Goal: Complete application form

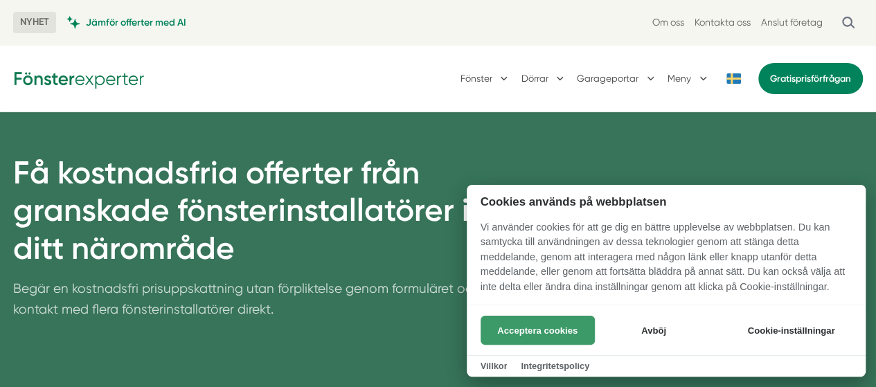
click at [511, 326] on button "Acceptera cookies" at bounding box center [538, 330] width 114 height 29
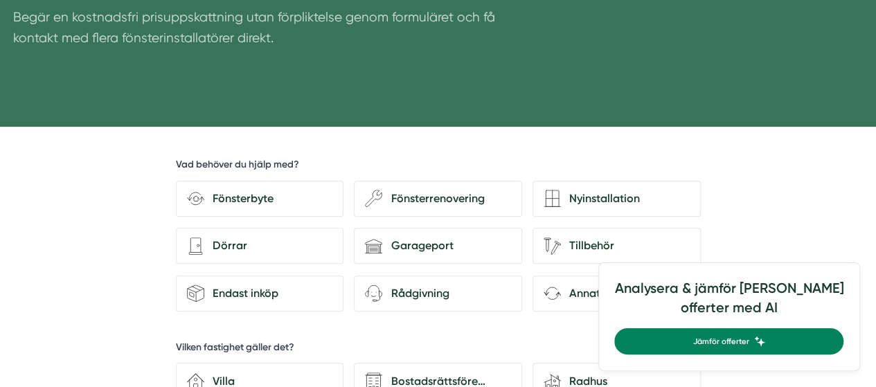
scroll to position [272, 0]
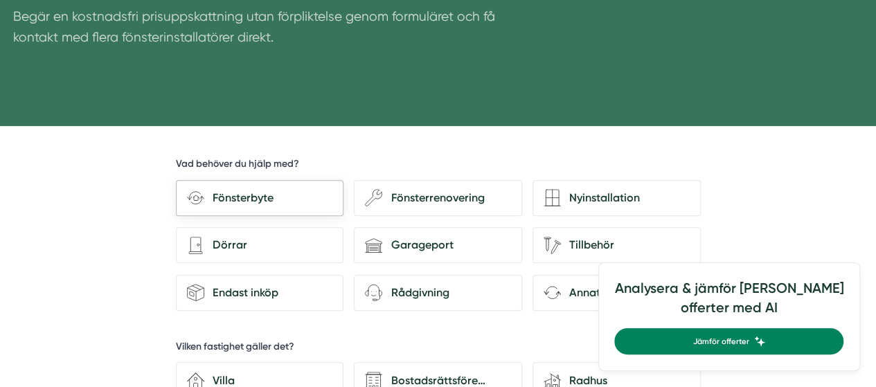
click at [247, 197] on div "Fönsterbyte" at bounding box center [268, 198] width 128 height 18
click at [0, 0] on input "Fönsterbyte" at bounding box center [0, 0] width 0 height 0
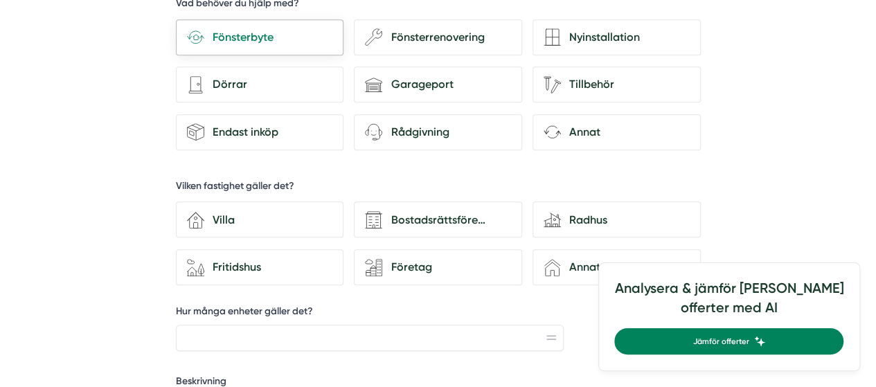
scroll to position [436, 0]
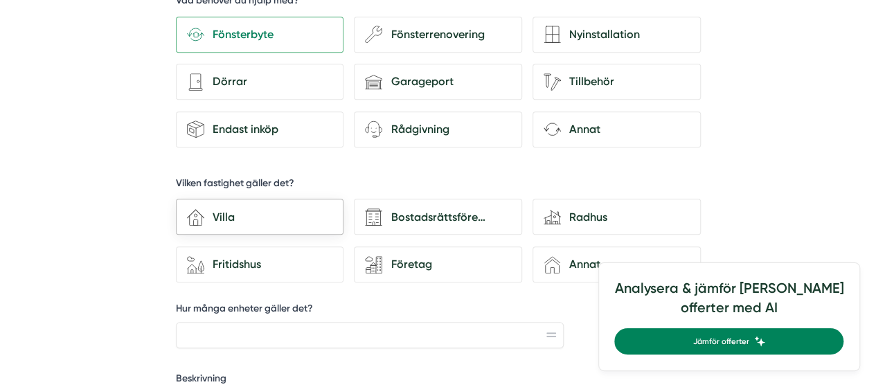
click at [213, 218] on div "Villa" at bounding box center [268, 218] width 128 height 18
click at [0, 0] on input "house-3 Villa" at bounding box center [0, 0] width 0 height 0
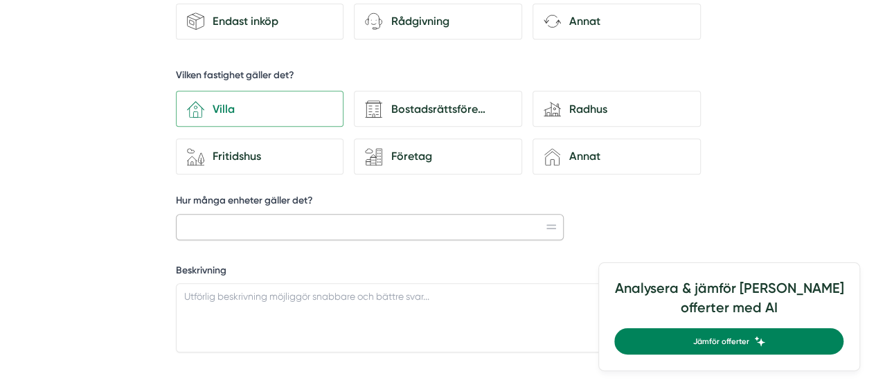
click at [213, 220] on input "Hur många enheter gäller det?" at bounding box center [370, 227] width 389 height 26
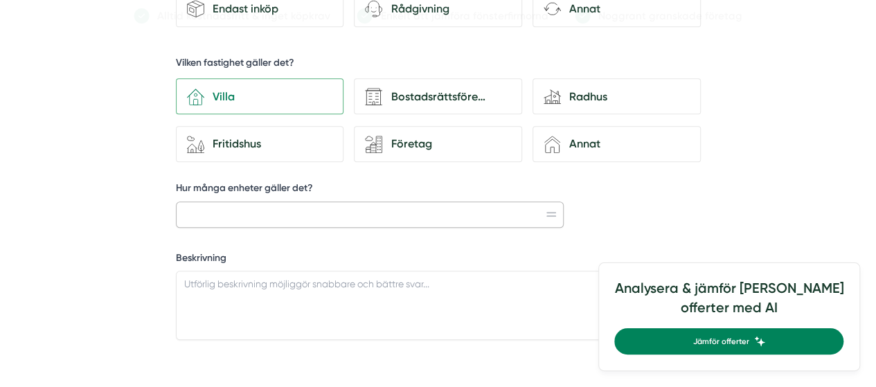
scroll to position [554, 0]
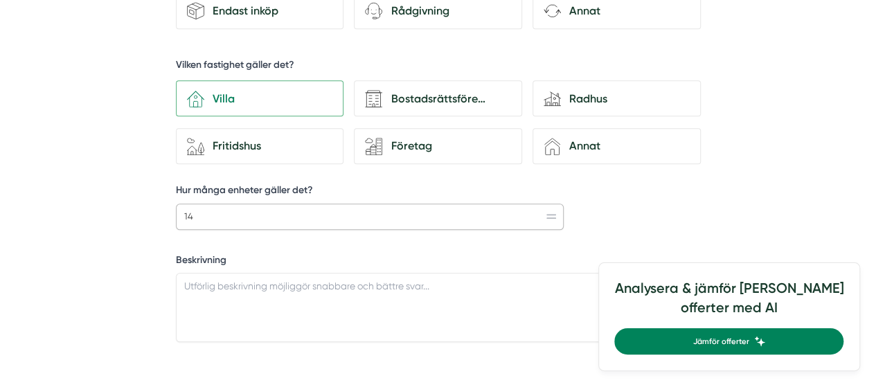
type input "1"
type input "cirka 14 enheter"
click at [218, 279] on textarea "Beskrivning" at bounding box center [438, 307] width 525 height 69
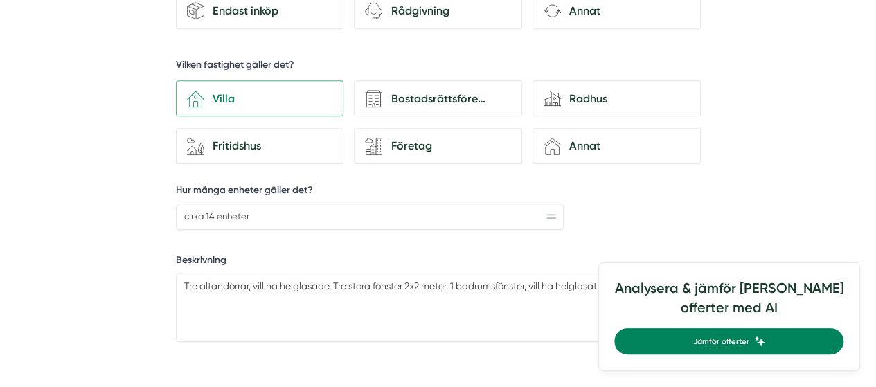
click at [850, 271] on div "Analysera & jämför dina offerter med AI Jämför offerter" at bounding box center [730, 317] width 263 height 109
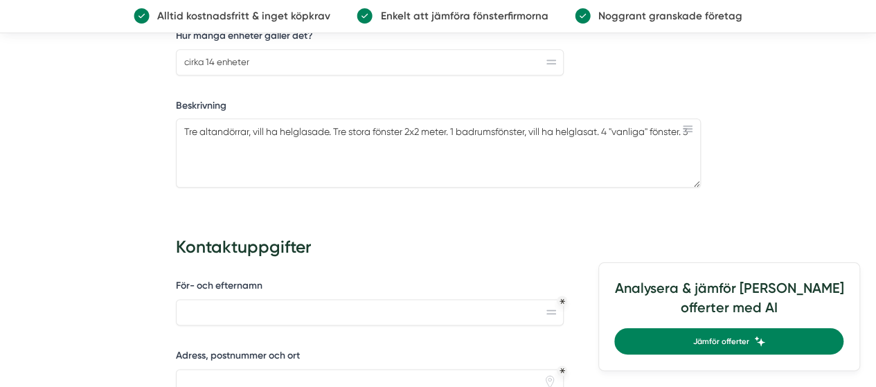
scroll to position [706, 0]
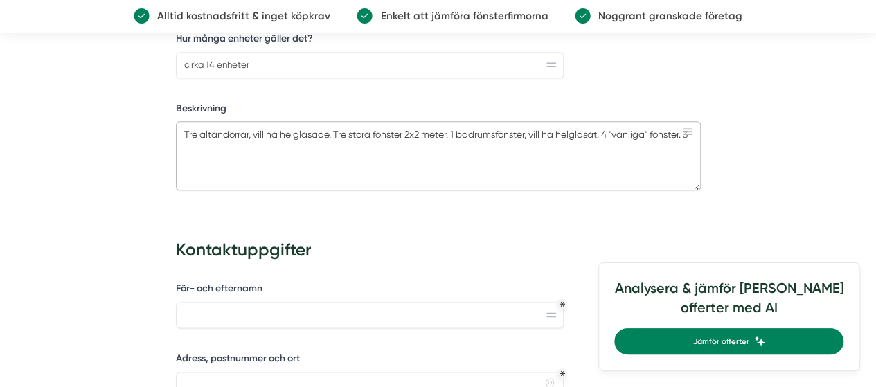
click at [212, 141] on textarea "Tre altandörrar, vill ha helglasade. Tre stora fönster 2x2 meter. 1 badrumsföns…" at bounding box center [438, 155] width 525 height 69
type textarea "Tre altandörrar, vill ha helglasade. Tre stora fönster 2x2 meter. 1 badrumsföns…"
click at [212, 59] on input "cirka 14 enheter" at bounding box center [370, 65] width 389 height 26
type input "cirka 18 enheter"
click at [430, 142] on textarea "Tre altandörrar, vill ha helglasade. Tre stora fönster 2x2 meter. 1 badrumsföns…" at bounding box center [438, 155] width 525 height 69
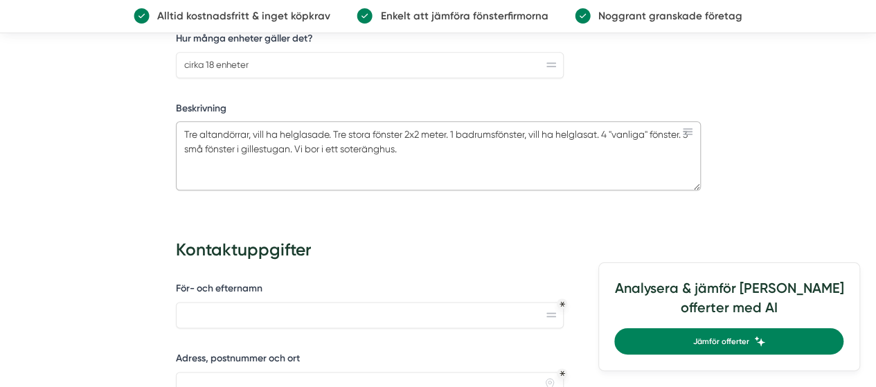
click at [435, 147] on textarea "Tre altandörrar, vill ha helglasade. Tre stora fönster 2x2 meter. 1 badrumsföns…" at bounding box center [438, 155] width 525 height 69
click at [301, 145] on textarea "Tre altandörrar, vill ha helglasade. Tre stora fönster 2x2 meter. 1 badrumsföns…" at bounding box center [438, 155] width 525 height 69
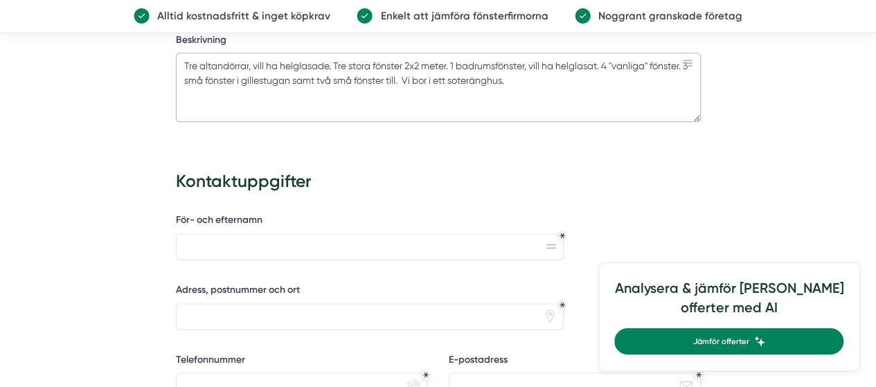
scroll to position [776, 0]
type textarea "Tre altandörrar, vill ha helglasade. Tre stora fönster 2x2 meter. 1 badrumsföns…"
click at [305, 240] on input "För- och efternamn" at bounding box center [370, 245] width 389 height 26
type input "[PERSON_NAME]"
type input "[STREET_ADDRESS]"
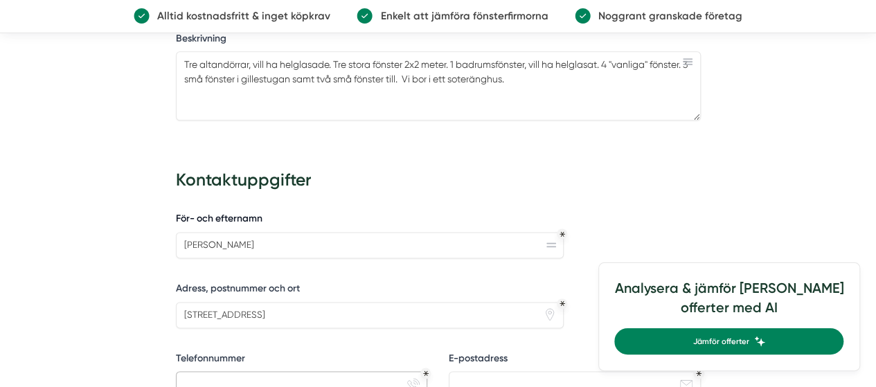
type input "0731834861"
type input "[EMAIL_ADDRESS][DOMAIN_NAME]"
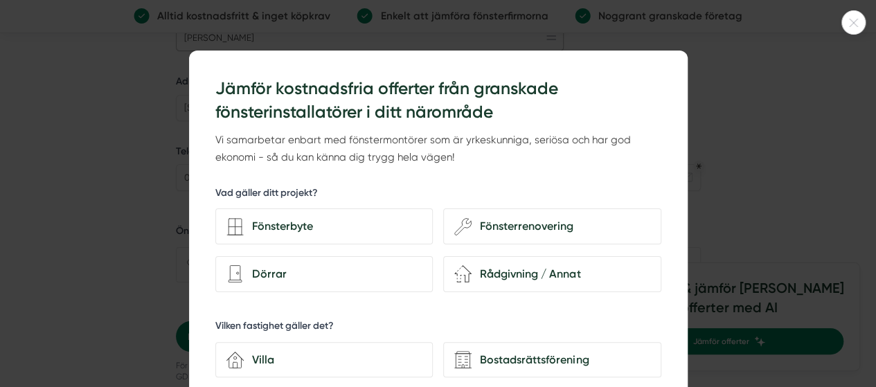
scroll to position [1023, 0]
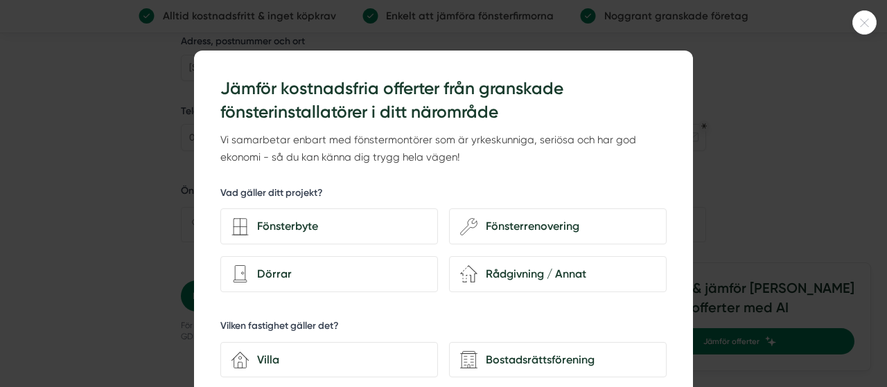
click at [718, 64] on div at bounding box center [443, 193] width 887 height 387
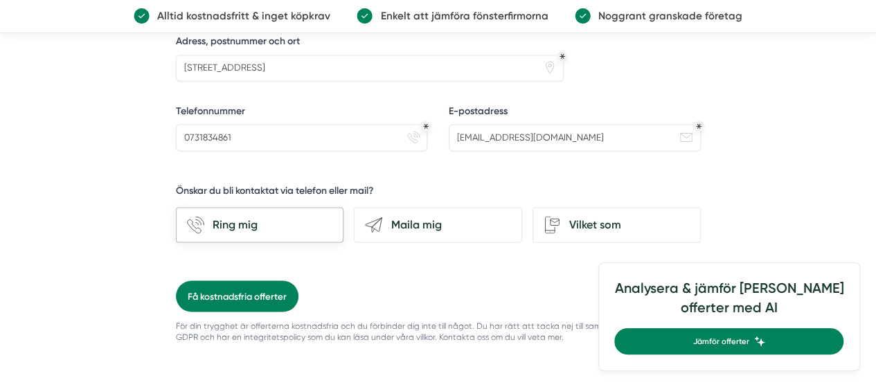
click at [240, 217] on div "Ring mig" at bounding box center [268, 225] width 128 height 18
click at [0, 0] on input "phone-actions-ring Ring mig" at bounding box center [0, 0] width 0 height 0
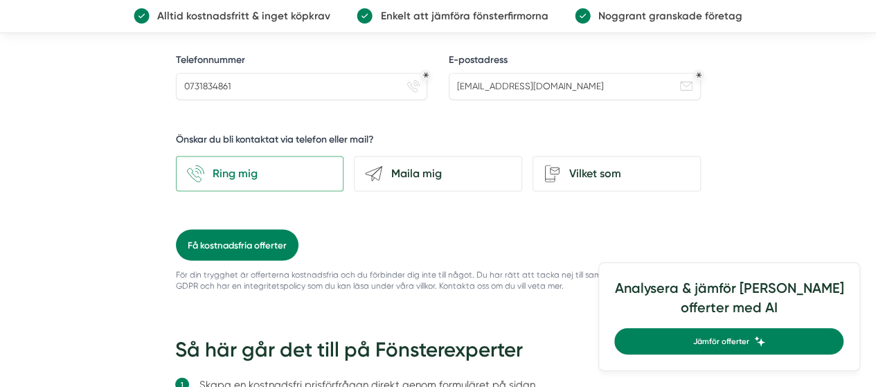
scroll to position [1070, 0]
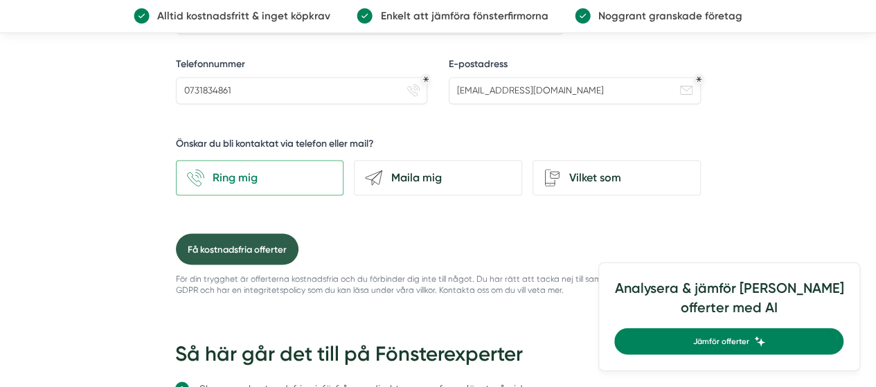
click at [229, 239] on button "Få kostnadsfria offerter" at bounding box center [237, 248] width 123 height 31
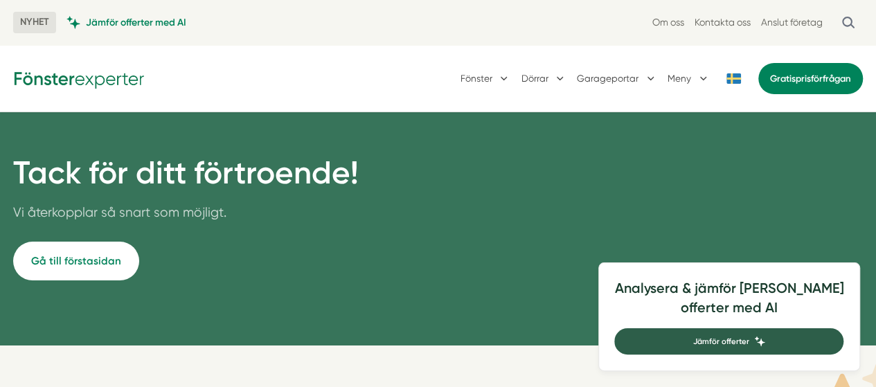
click at [749, 346] on span "Jämför offerter" at bounding box center [721, 341] width 56 height 12
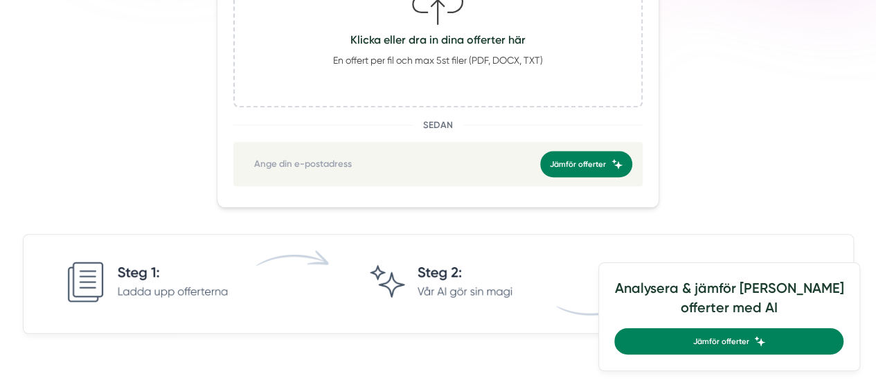
scroll to position [418, 0]
